Goal: Task Accomplishment & Management: Complete application form

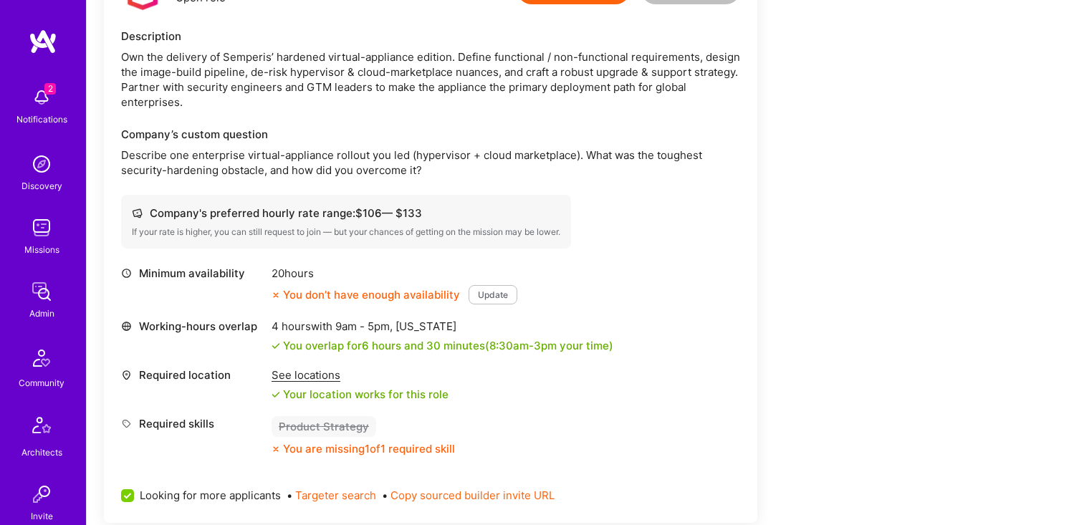
scroll to position [351, 0]
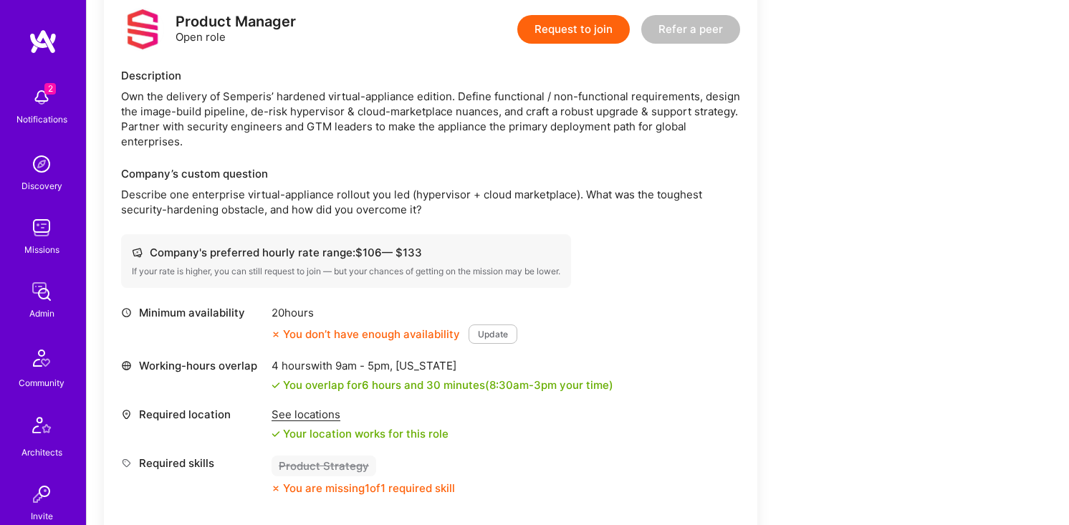
click at [320, 201] on p "Describe one enterprise virtual-appliance rollout you led (hypervisor + cloud m…" at bounding box center [430, 202] width 619 height 30
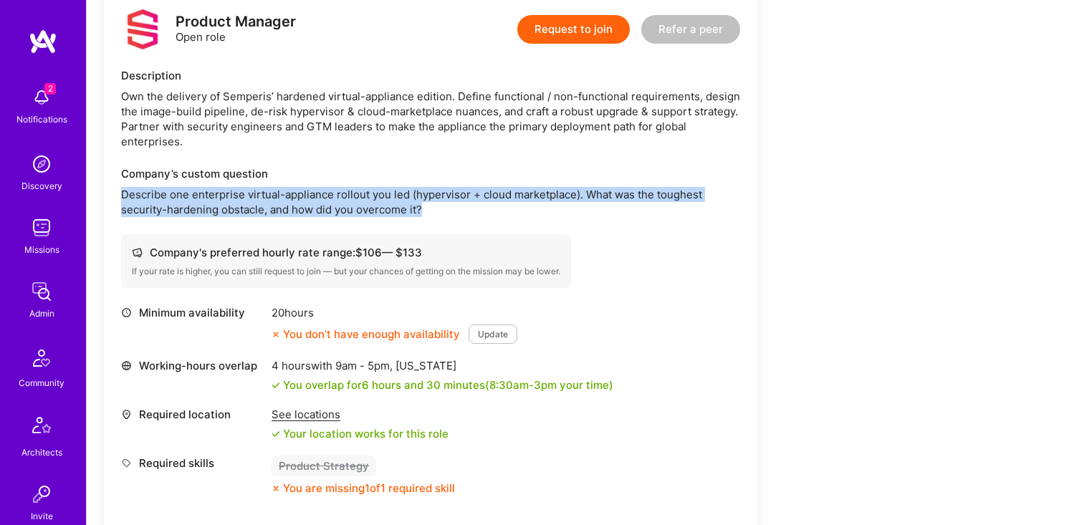
click at [320, 201] on p "Describe one enterprise virtual-appliance rollout you led (hypervisor + cloud m…" at bounding box center [430, 202] width 619 height 30
click at [441, 183] on div "Company’s custom question Describe one enterprise virtual-appliance rollout you…" at bounding box center [430, 191] width 619 height 51
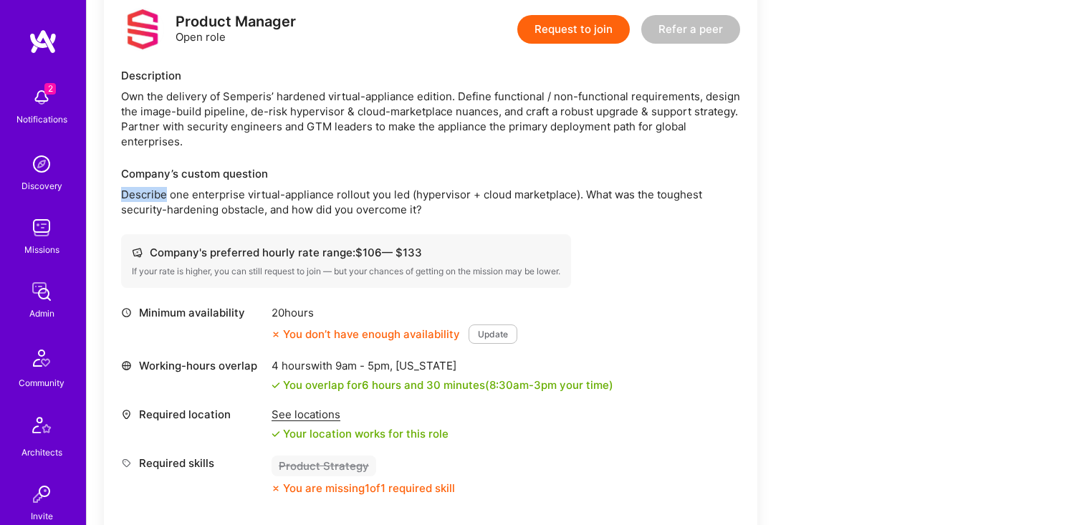
click at [441, 183] on div "Company’s custom question Describe one enterprise virtual-appliance rollout you…" at bounding box center [430, 191] width 619 height 51
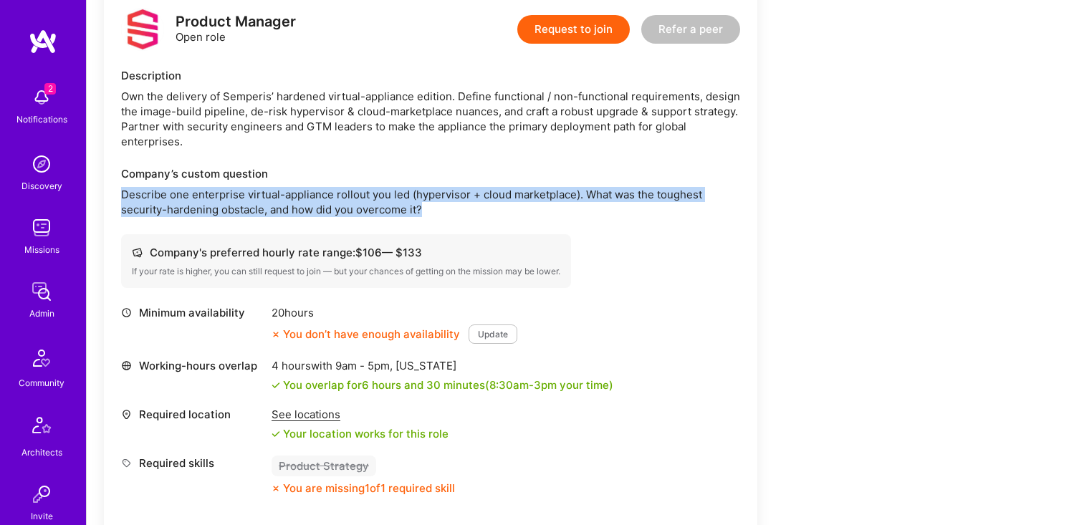
click at [441, 183] on div "Company’s custom question Describe one enterprise virtual-appliance rollout you…" at bounding box center [430, 191] width 619 height 51
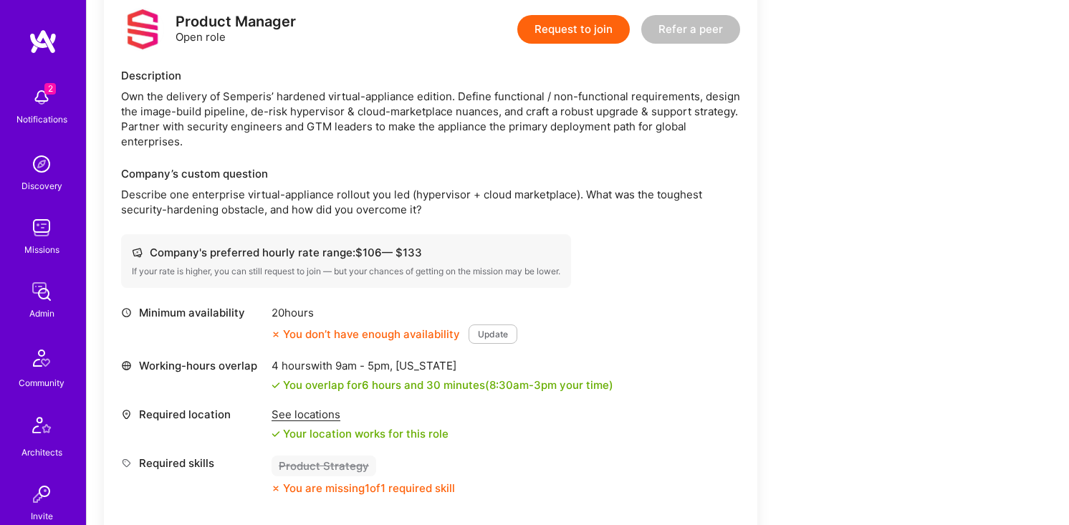
click at [392, 195] on p "Describe one enterprise virtual-appliance rollout you led (hypervisor + cloud m…" at bounding box center [430, 202] width 619 height 30
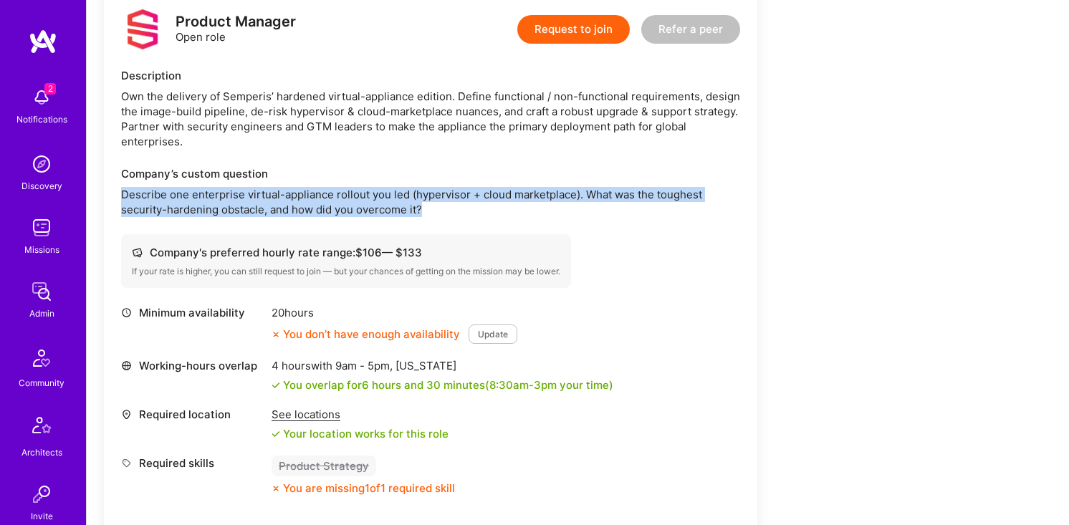
click at [392, 195] on p "Describe one enterprise virtual-appliance rollout you led (hypervisor + cloud m…" at bounding box center [430, 202] width 619 height 30
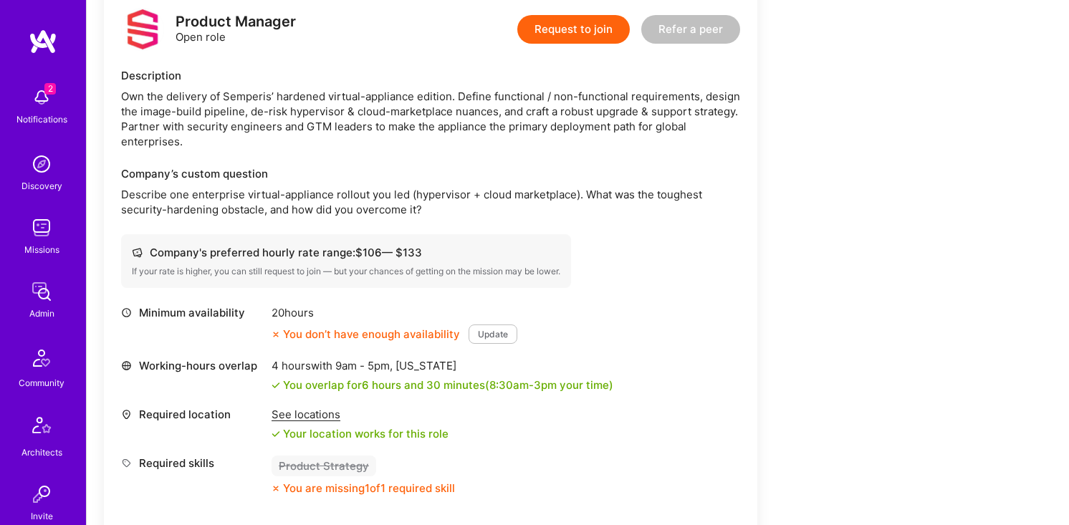
click at [438, 203] on p "Describe one enterprise virtual-appliance rollout you led (hypervisor + cloud m…" at bounding box center [430, 202] width 619 height 30
click at [487, 196] on p "Describe one enterprise virtual-appliance rollout you led (hypervisor + cloud m…" at bounding box center [430, 202] width 619 height 30
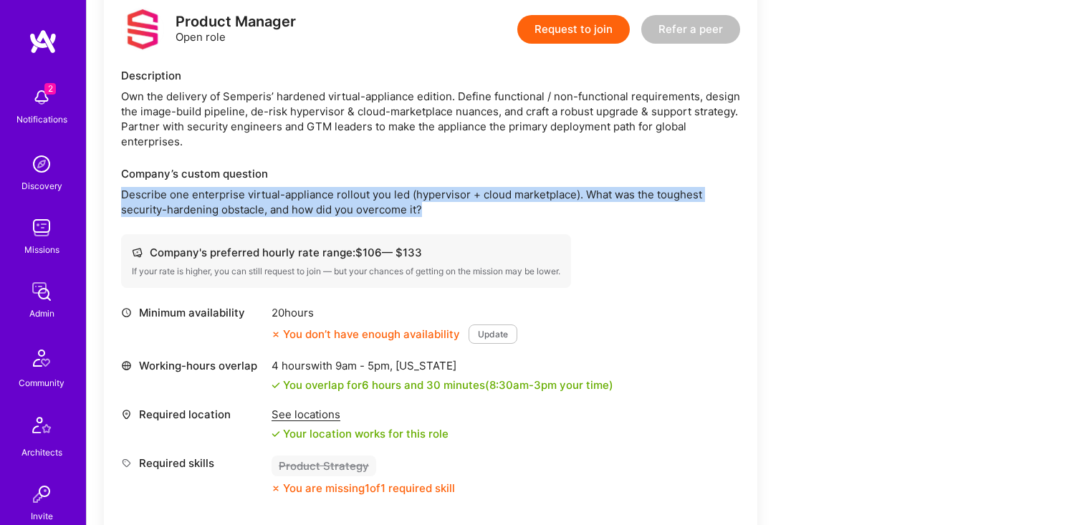
click at [487, 196] on p "Describe one enterprise virtual-appliance rollout you led (hypervisor + cloud m…" at bounding box center [430, 202] width 619 height 30
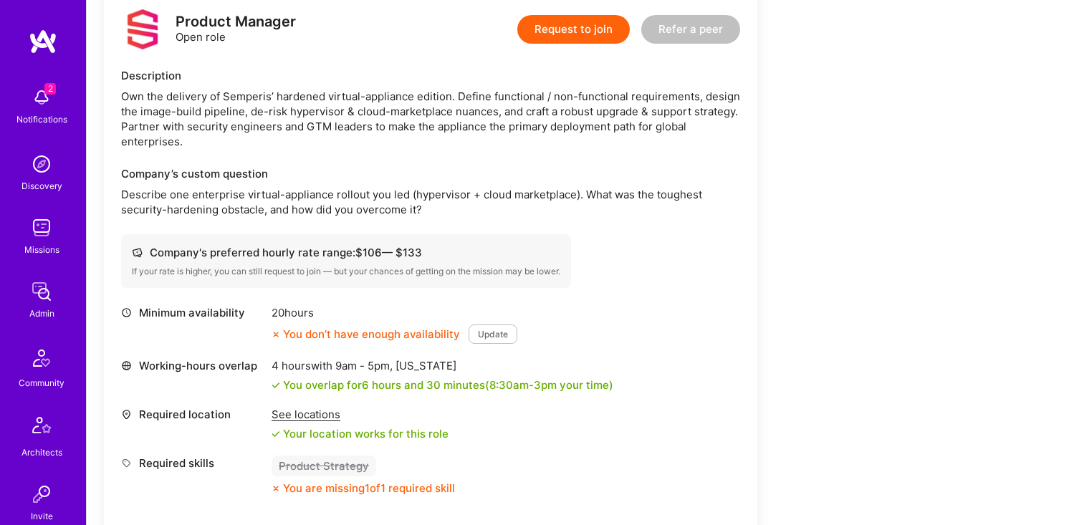
click at [389, 173] on div "Company’s custom question" at bounding box center [430, 173] width 619 height 15
click at [415, 198] on p "Describe one enterprise virtual-appliance rollout you led (hypervisor + cloud m…" at bounding box center [430, 202] width 619 height 30
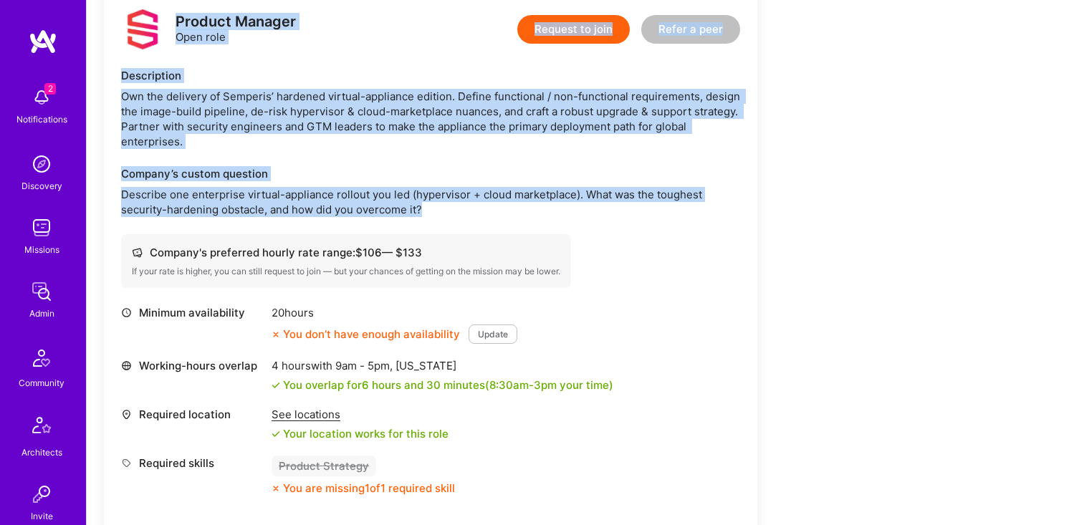
drag, startPoint x: 481, startPoint y: 212, endPoint x: 171, endPoint y: 21, distance: 363.8
click at [171, 21] on div "Product Manager Open role Request to join Refer a peer Description Own the deli…" at bounding box center [430, 277] width 653 height 572
copy div "Product Manager Open role Request to join Refer a peer Description Own the deli…"
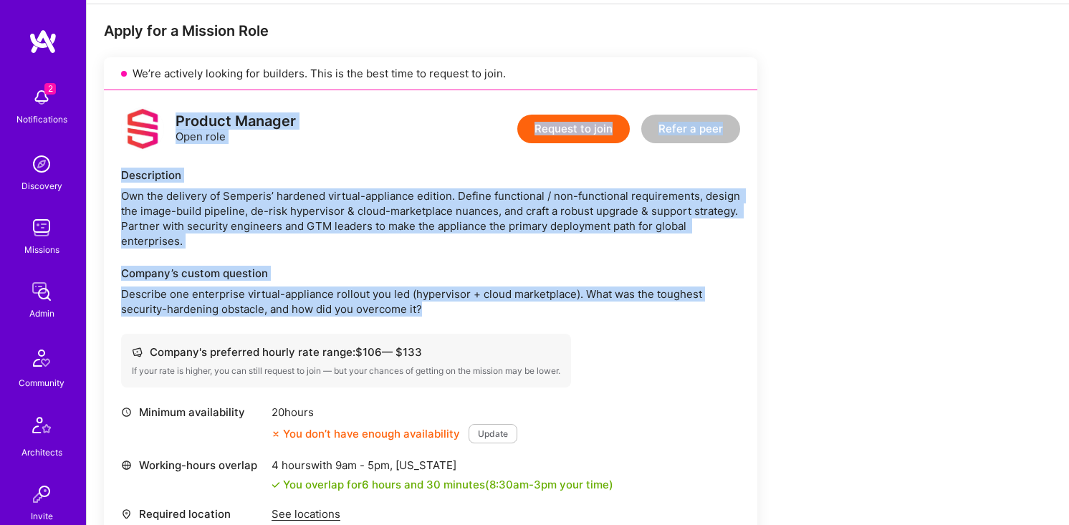
scroll to position [172, 0]
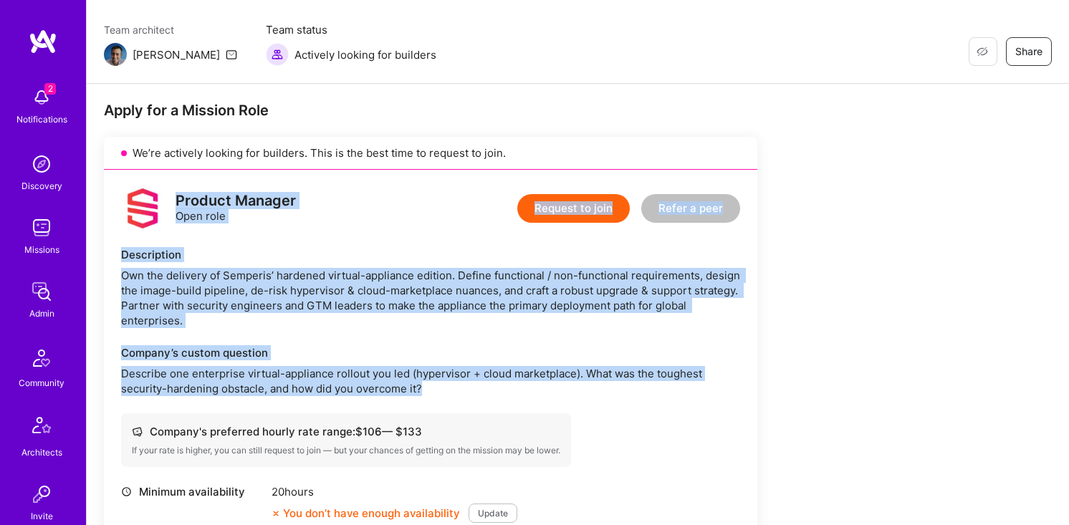
click at [360, 276] on div "Own the delivery of Semperis’ hardened virtual-appliance edition. Define functi…" at bounding box center [430, 298] width 619 height 60
drag, startPoint x: 115, startPoint y: 259, endPoint x: 427, endPoint y: 402, distance: 342.9
click at [451, 397] on div "Product Manager Open role Request to join Refer a peer Description Own the deli…" at bounding box center [430, 456] width 653 height 572
click at [425, 402] on div "Product Manager Open role Request to join Refer a peer Description Own the deli…" at bounding box center [430, 456] width 653 height 572
drag, startPoint x: 449, startPoint y: 393, endPoint x: 124, endPoint y: 246, distance: 356.8
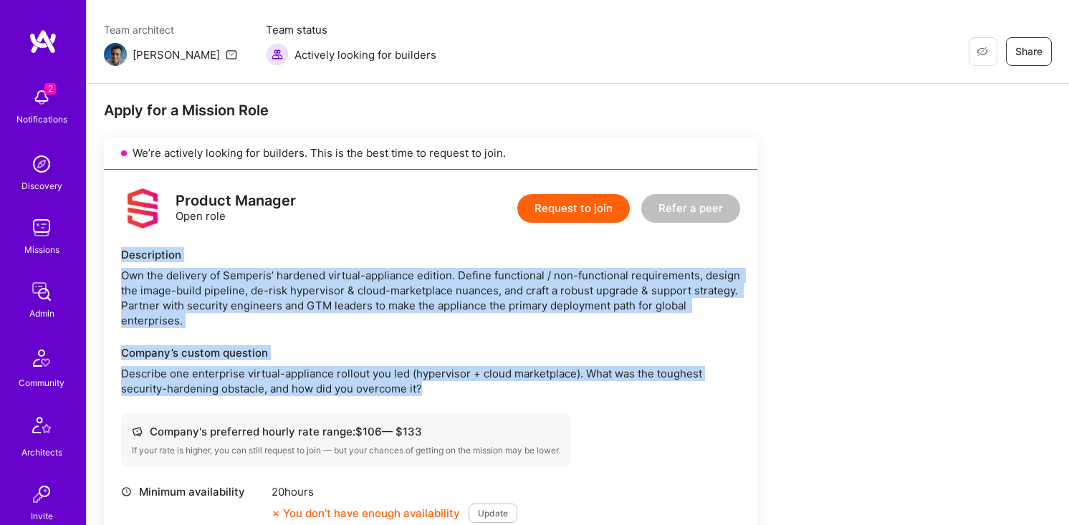
click at [124, 246] on div "Product Manager Open role Request to join Refer a peer Description Own the deli…" at bounding box center [430, 456] width 653 height 572
copy div "Description Own the delivery of Semperis’ hardened virtual-appliance edition. D…"
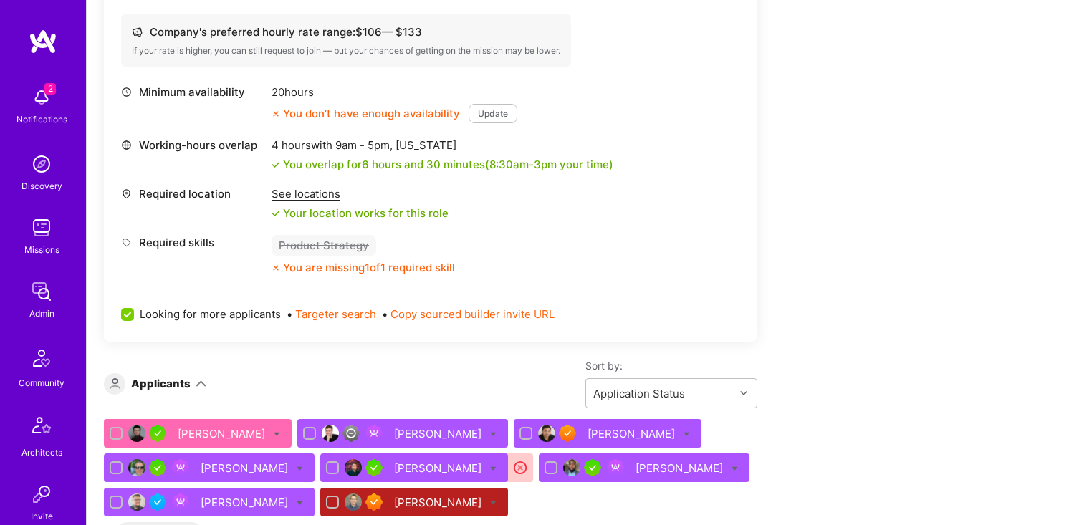
scroll to position [351, 0]
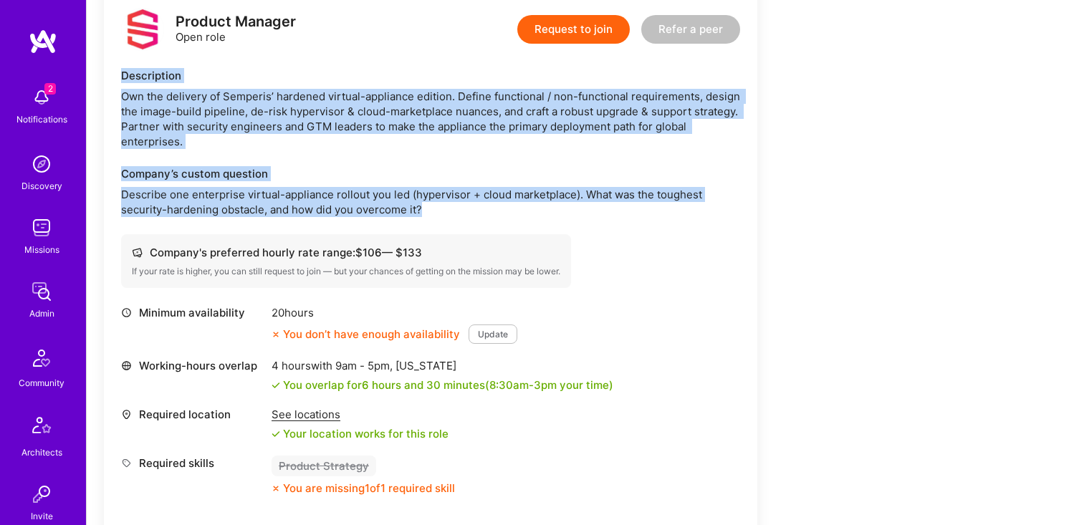
click at [351, 181] on div "Company’s custom question Describe one enterprise virtual-appliance rollout you…" at bounding box center [430, 191] width 619 height 51
drag, startPoint x: 466, startPoint y: 226, endPoint x: 120, endPoint y: 96, distance: 369.5
click at [120, 96] on div "Product Manager Open role Request to join Refer a peer Description Own the deli…" at bounding box center [430, 277] width 653 height 572
copy div "Own the delivery of Semperis’ hardened virtual-appliance edition. Define functi…"
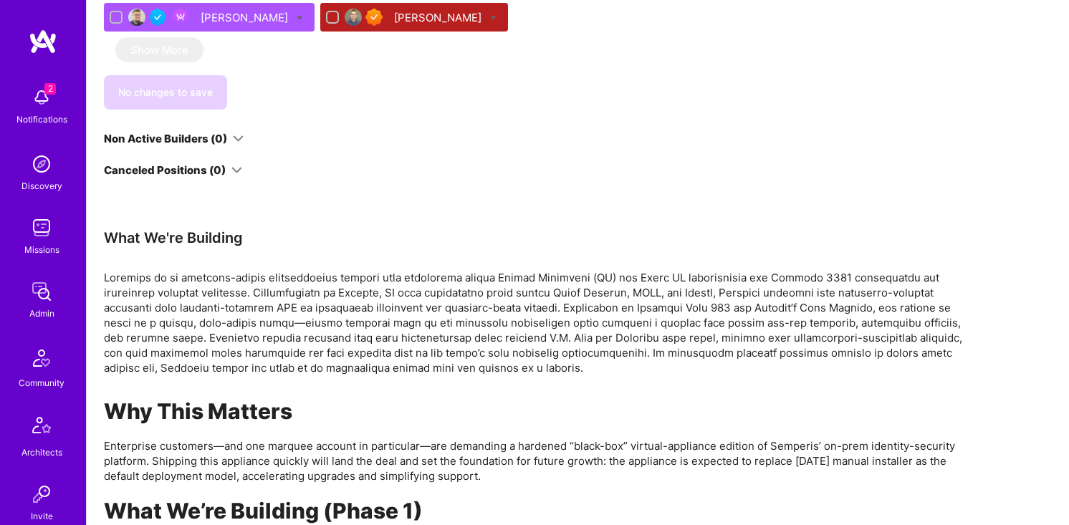
scroll to position [936, 0]
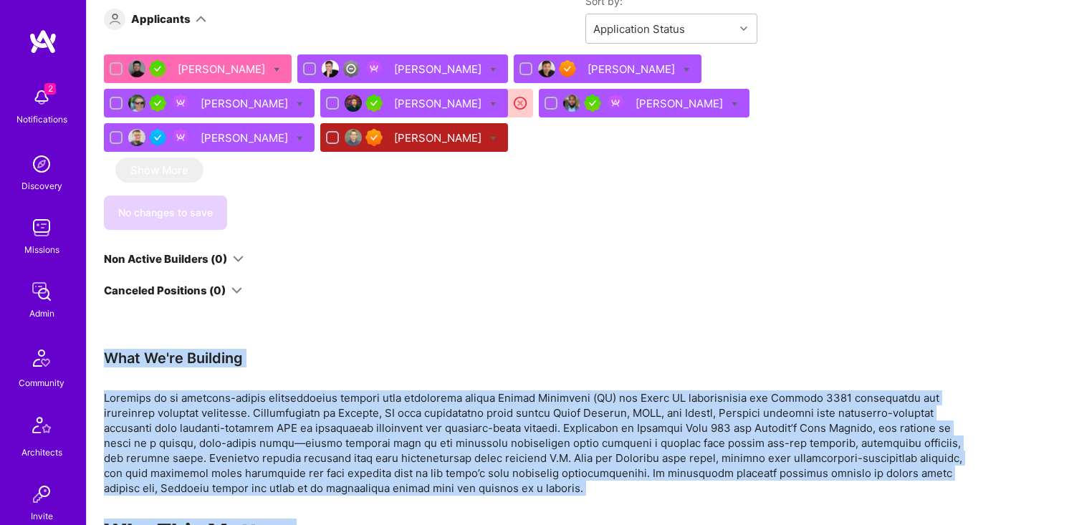
scroll to position [1332, 0]
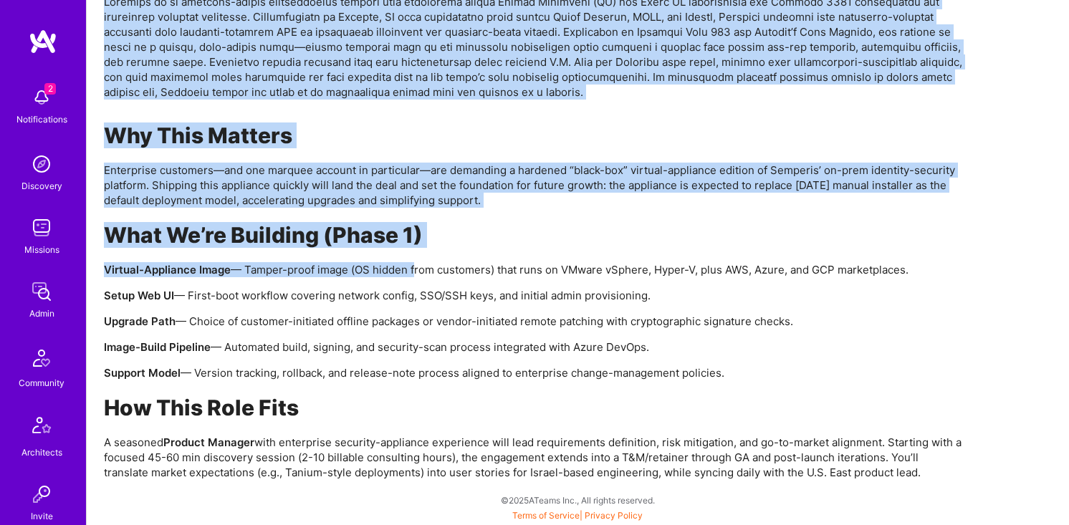
drag, startPoint x: 107, startPoint y: 362, endPoint x: 934, endPoint y: 478, distance: 834.8
copy div "What We're Building Semperis is an identity-driven cybersecurity company that s…"
